Goal: Information Seeking & Learning: Find specific page/section

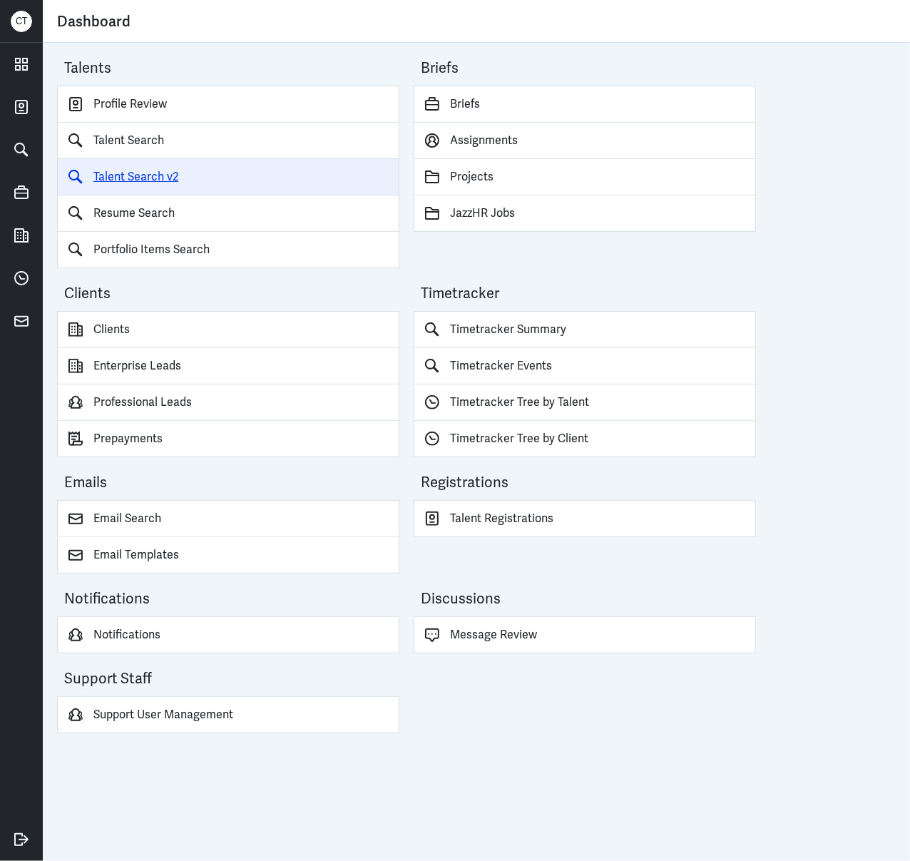
click at [170, 188] on link "Talent Search v2" at bounding box center [228, 177] width 342 height 36
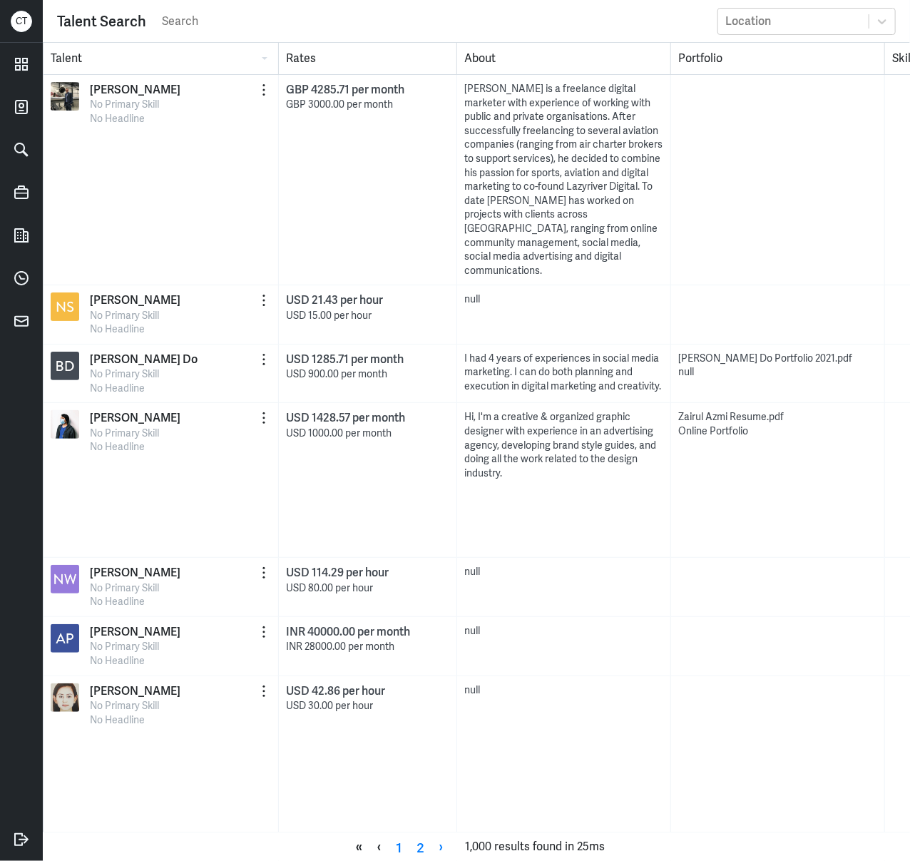
click at [178, 21] on input "search" at bounding box center [435, 21] width 550 height 21
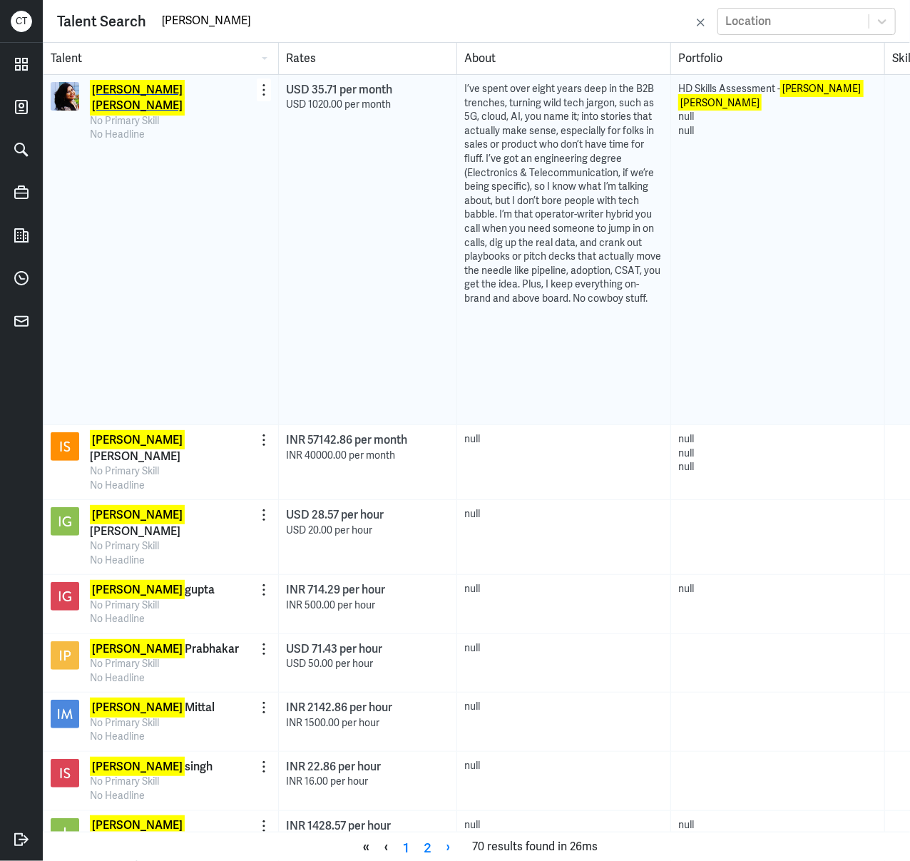
click at [121, 84] on mark "Ishika" at bounding box center [137, 89] width 95 height 19
click at [190, 22] on input "ishika giri" at bounding box center [425, 20] width 530 height 21
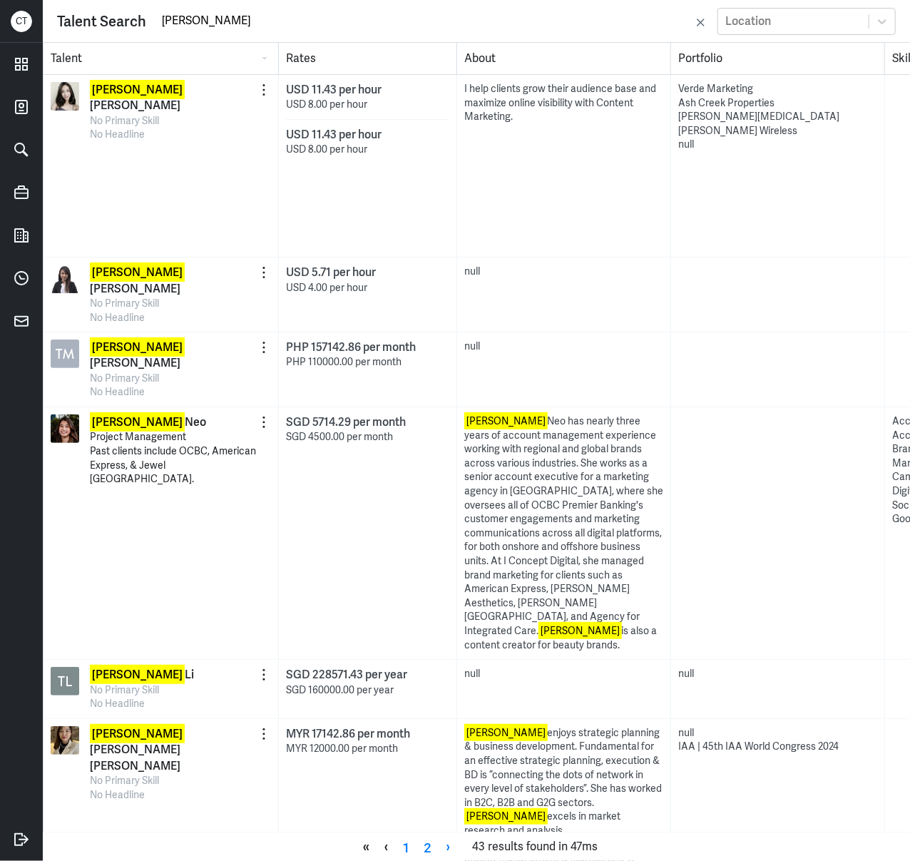
type input "tricia"
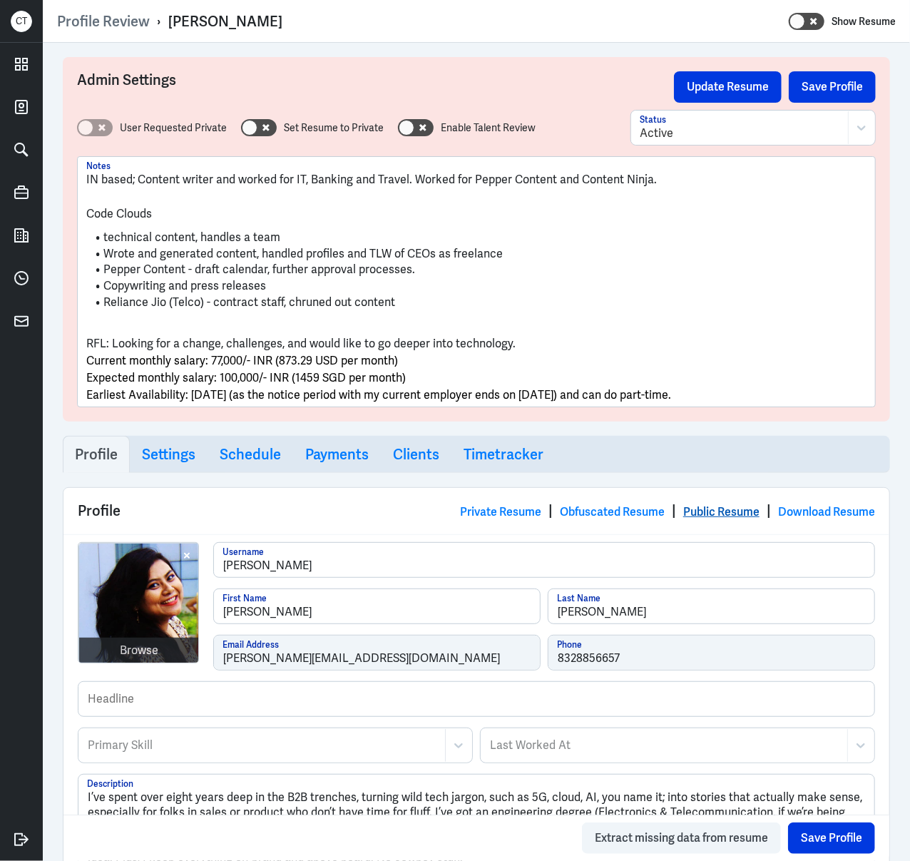
click at [687, 508] on link "Public Resume" at bounding box center [721, 511] width 76 height 15
click at [811, 75] on button "Save Profile" at bounding box center [832, 86] width 87 height 31
click at [722, 80] on button "Update Resume" at bounding box center [728, 86] width 108 height 31
click at [706, 508] on link "Public Resume" at bounding box center [721, 511] width 76 height 15
click at [834, 73] on button "Save Profile" at bounding box center [832, 86] width 87 height 31
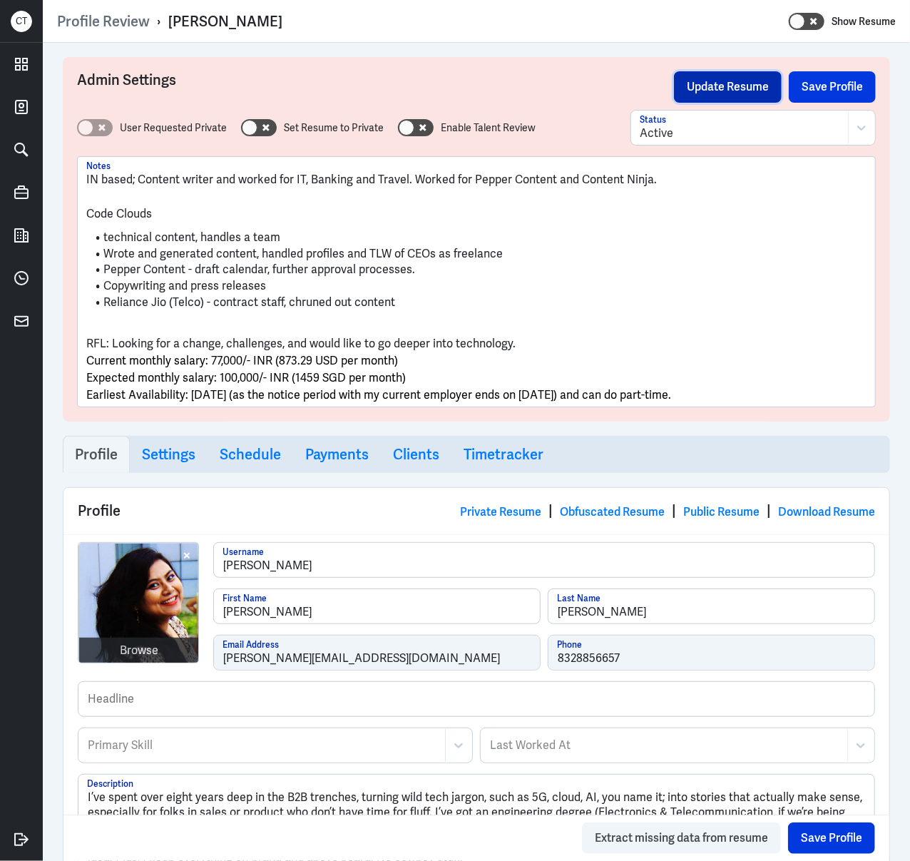
click at [722, 91] on button "Update Resume" at bounding box center [728, 86] width 108 height 31
click at [695, 510] on link "Public Resume" at bounding box center [721, 511] width 76 height 15
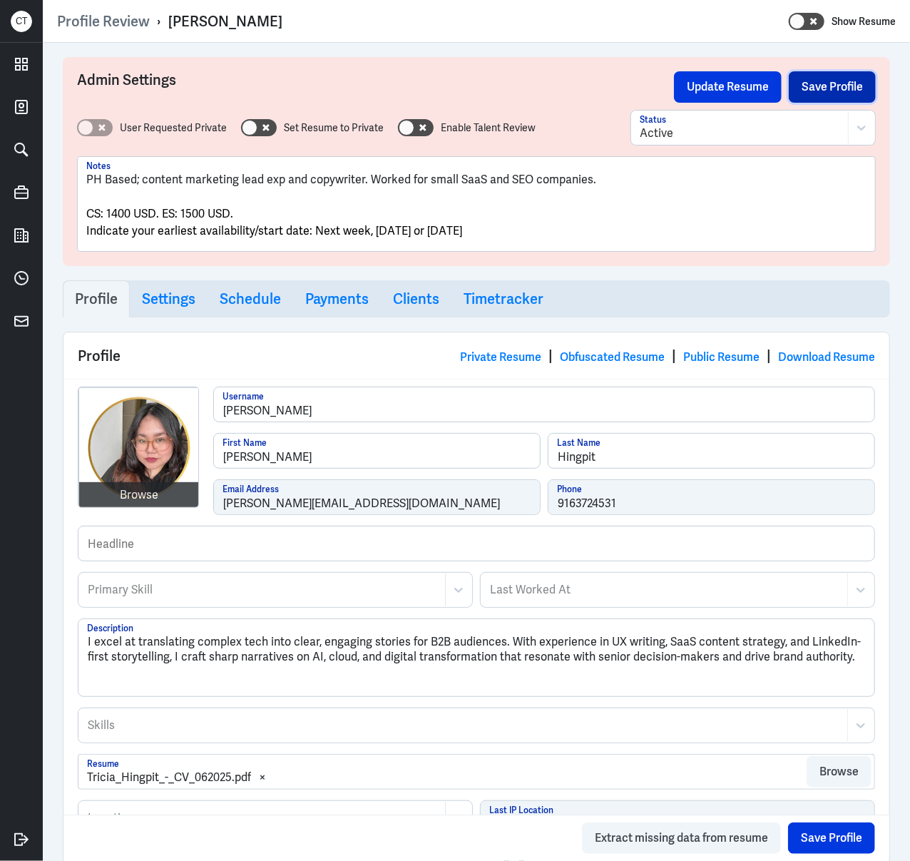
click at [814, 85] on button "Save Profile" at bounding box center [832, 86] width 87 height 31
click at [699, 85] on button "Update Resume" at bounding box center [728, 86] width 108 height 31
click at [699, 358] on link "Public Resume" at bounding box center [721, 356] width 76 height 15
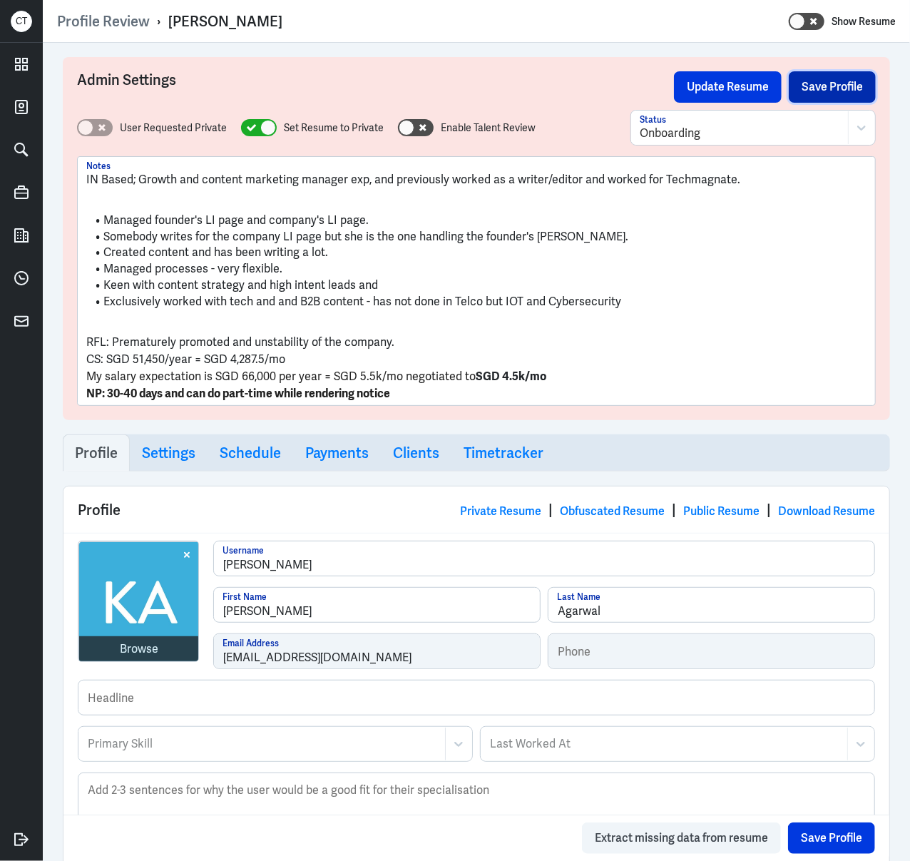
click at [836, 91] on button "Save Profile" at bounding box center [832, 86] width 87 height 31
click at [742, 83] on button "Update Resume" at bounding box center [728, 86] width 108 height 31
click at [692, 509] on link "Public Resume" at bounding box center [721, 510] width 76 height 15
